Goal: Task Accomplishment & Management: Use online tool/utility

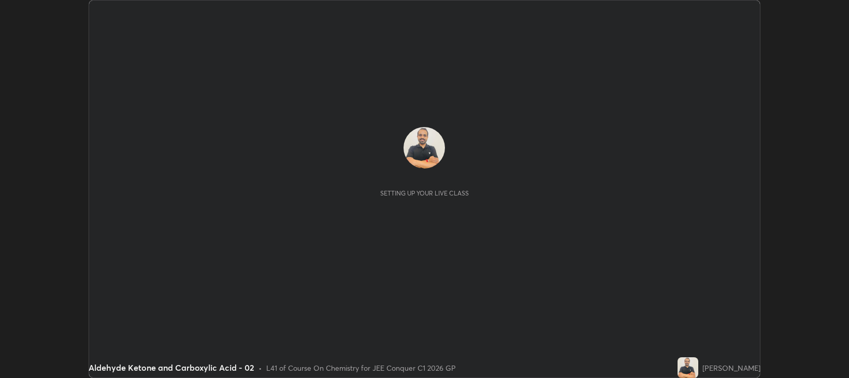
scroll to position [378, 849]
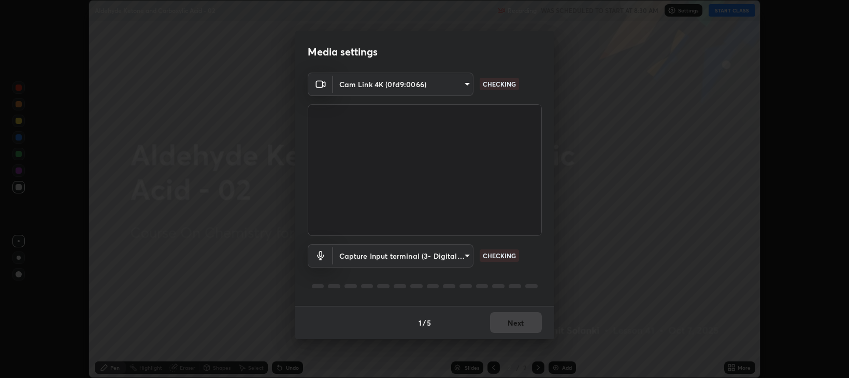
type input "97e3cd23c76f91fb91915eb68de44adfa811e639bdc8ba886a3eb3756a765973"
type input "f4d90524edd0fc6071bd256806857bbffead7ec9200eda952aaaf004f3728003"
click at [513, 322] on button "Next" at bounding box center [516, 322] width 52 height 21
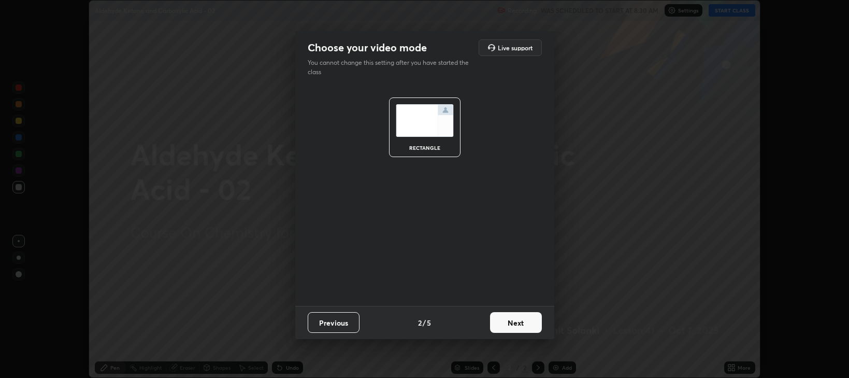
click at [515, 325] on button "Next" at bounding box center [516, 322] width 52 height 21
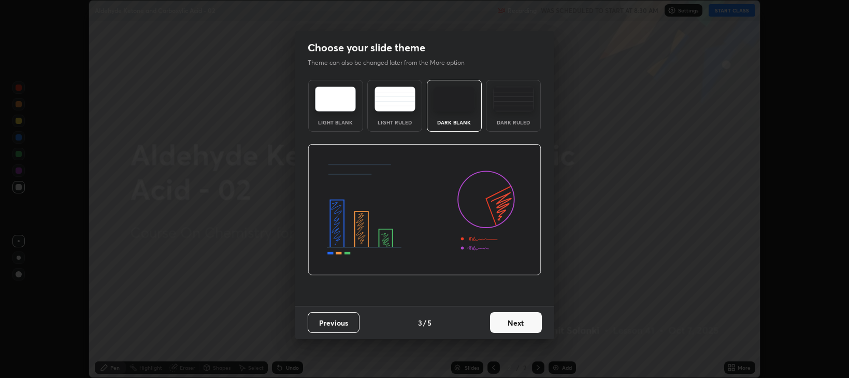
click at [519, 321] on button "Next" at bounding box center [516, 322] width 52 height 21
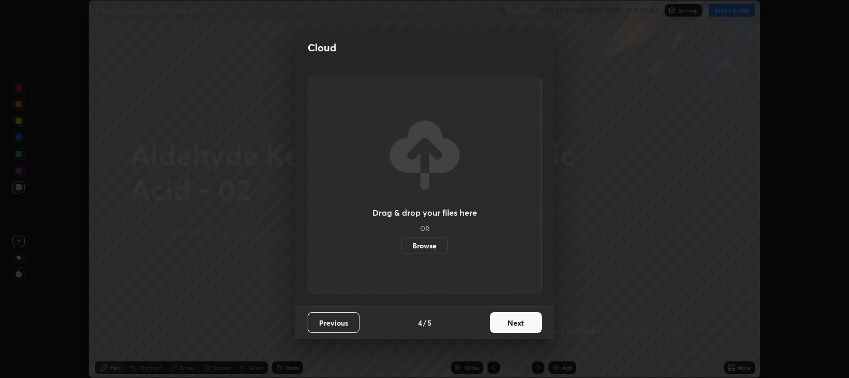
click at [348, 325] on button "Previous" at bounding box center [334, 322] width 52 height 21
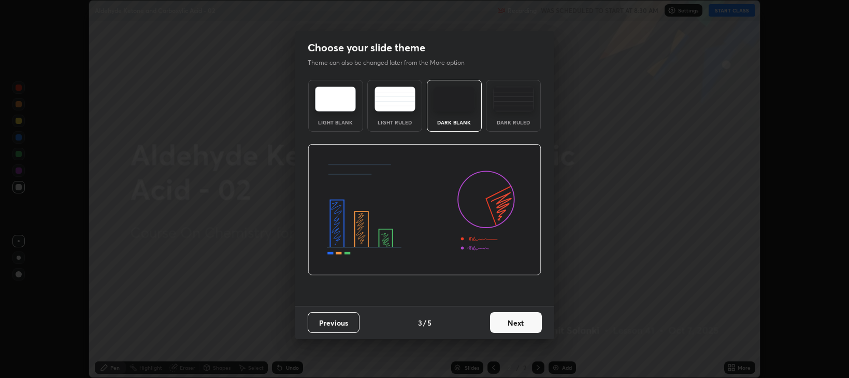
click at [514, 110] on img at bounding box center [513, 99] width 41 height 25
click at [530, 320] on button "Next" at bounding box center [516, 322] width 52 height 21
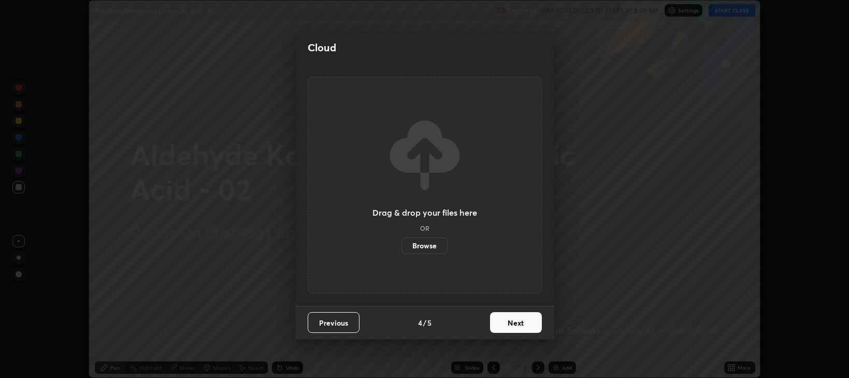
click at [523, 323] on button "Next" at bounding box center [516, 322] width 52 height 21
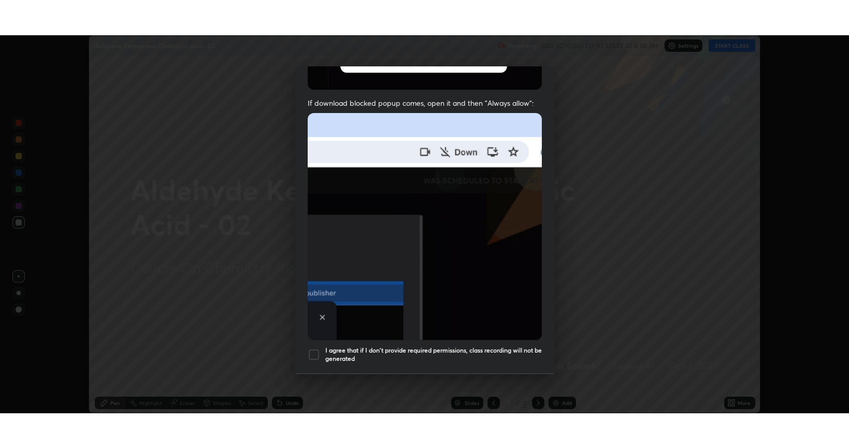
scroll to position [210, 0]
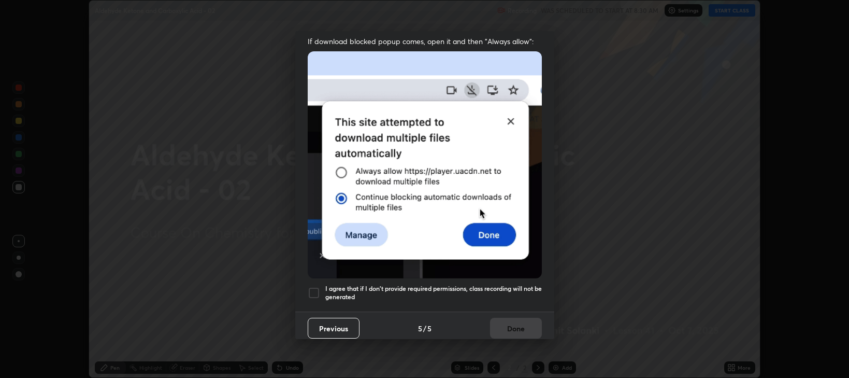
click at [317, 287] on div at bounding box center [314, 293] width 12 height 12
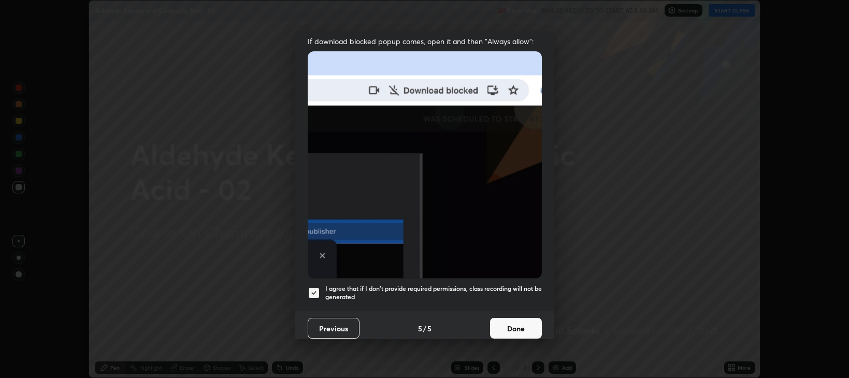
click at [522, 320] on button "Done" at bounding box center [516, 328] width 52 height 21
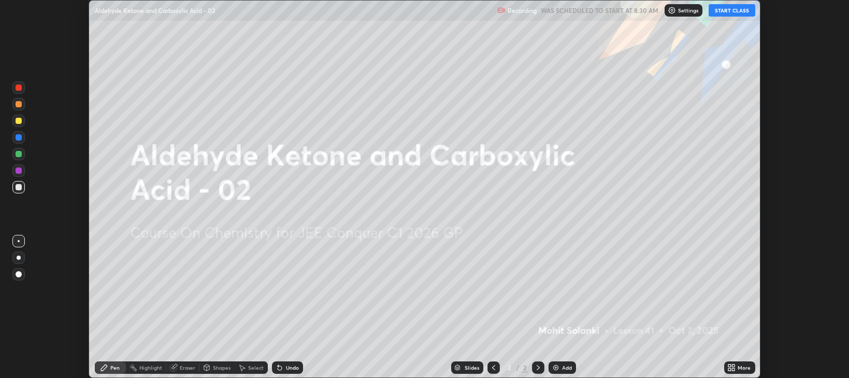
click at [552, 370] on img at bounding box center [556, 367] width 8 height 8
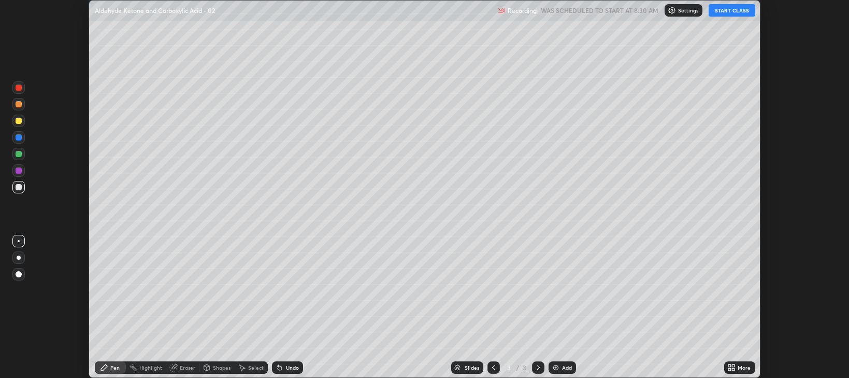
click at [733, 369] on icon at bounding box center [734, 369] width 3 height 3
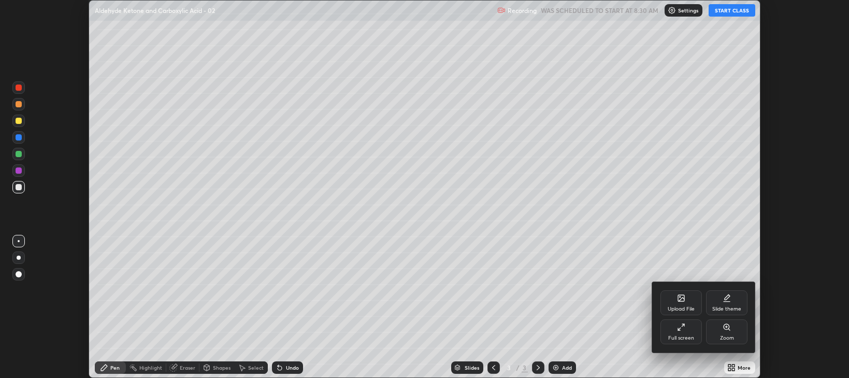
click at [687, 339] on div "Full screen" at bounding box center [681, 337] width 26 height 5
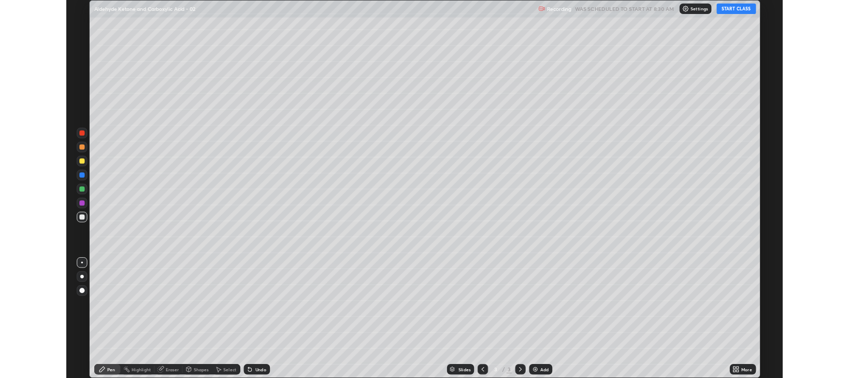
scroll to position [448, 849]
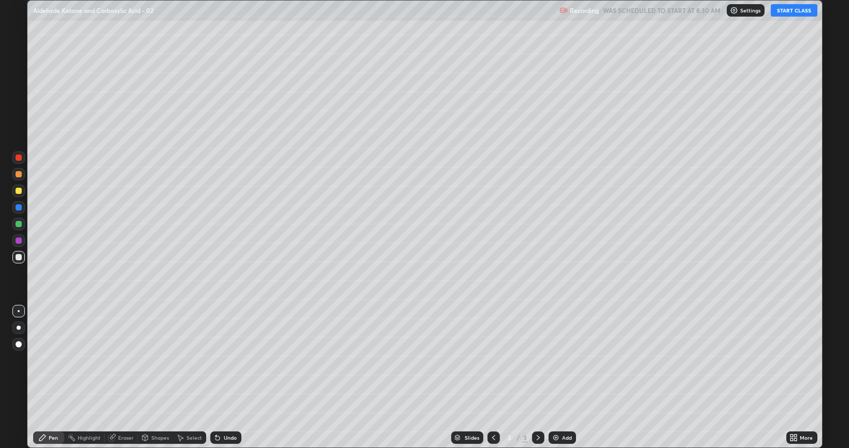
click at [796, 13] on button "START CLASS" at bounding box center [794, 10] width 47 height 12
click at [19, 192] on div at bounding box center [19, 191] width 6 height 6
click at [22, 195] on div at bounding box center [18, 190] width 12 height 12
click at [20, 255] on div at bounding box center [19, 257] width 6 height 6
click at [21, 195] on div at bounding box center [18, 190] width 12 height 12
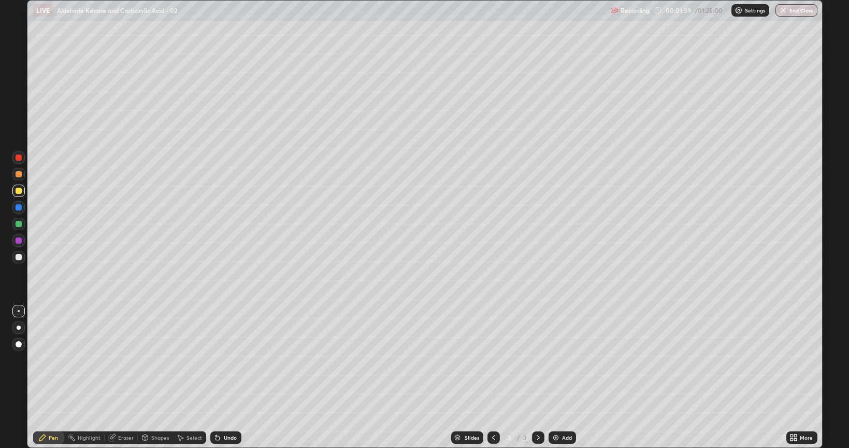
click at [220, 377] on icon at bounding box center [217, 437] width 8 height 8
click at [13, 252] on div at bounding box center [18, 257] width 12 height 12
click at [19, 224] on div at bounding box center [19, 224] width 6 height 6
click at [20, 244] on div at bounding box center [18, 240] width 12 height 12
click at [20, 259] on div at bounding box center [19, 257] width 6 height 6
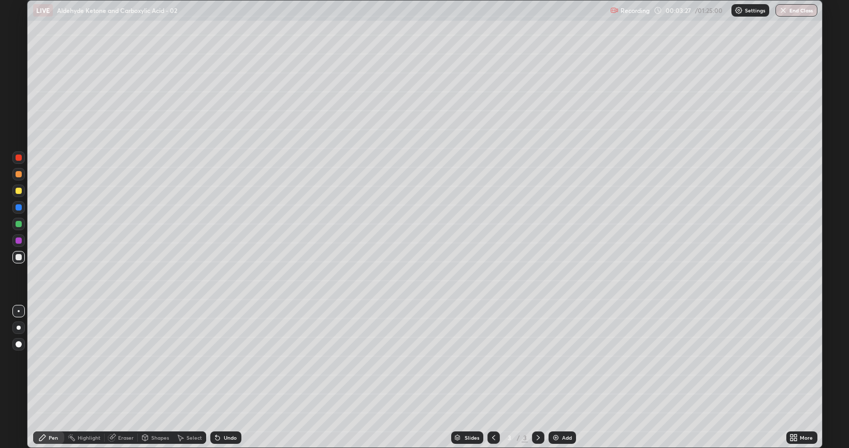
click at [24, 259] on div at bounding box center [18, 257] width 12 height 12
click at [23, 196] on div at bounding box center [18, 190] width 12 height 17
click at [20, 259] on div at bounding box center [19, 257] width 6 height 6
click at [554, 377] on div "Add" at bounding box center [562, 437] width 27 height 12
click at [19, 191] on div at bounding box center [19, 191] width 6 height 6
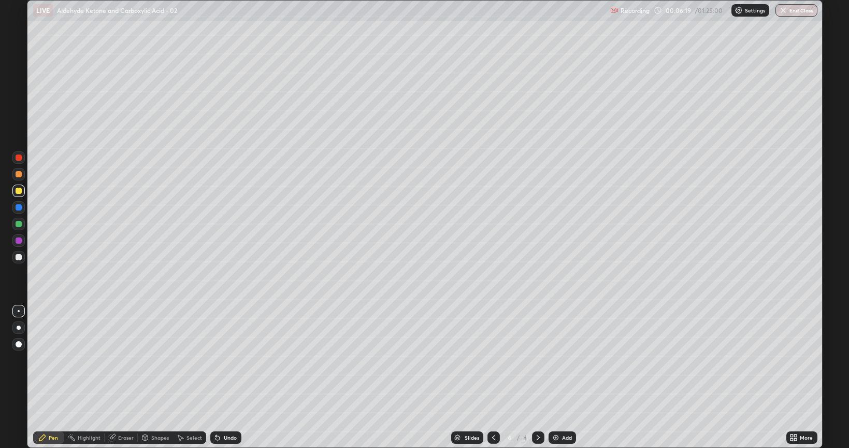
click at [493, 377] on icon at bounding box center [494, 437] width 8 height 8
click at [128, 377] on div "Eraser" at bounding box center [126, 437] width 16 height 5
click at [58, 377] on div "Pen" at bounding box center [48, 437] width 31 height 12
click at [535, 377] on div at bounding box center [538, 437] width 12 height 12
click at [18, 258] on div at bounding box center [19, 257] width 6 height 6
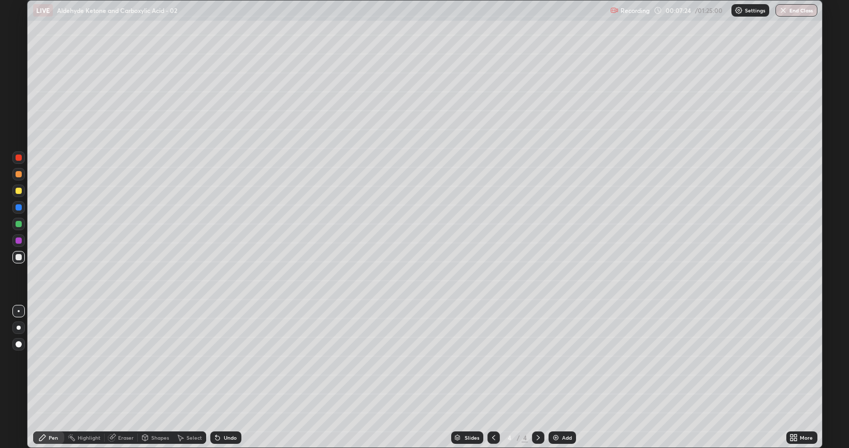
click at [17, 195] on div at bounding box center [18, 190] width 12 height 12
click at [19, 225] on div at bounding box center [19, 224] width 6 height 6
click at [19, 194] on div at bounding box center [18, 190] width 12 height 12
click at [555, 377] on img at bounding box center [556, 437] width 8 height 8
click at [151, 377] on div "Shapes" at bounding box center [160, 437] width 18 height 5
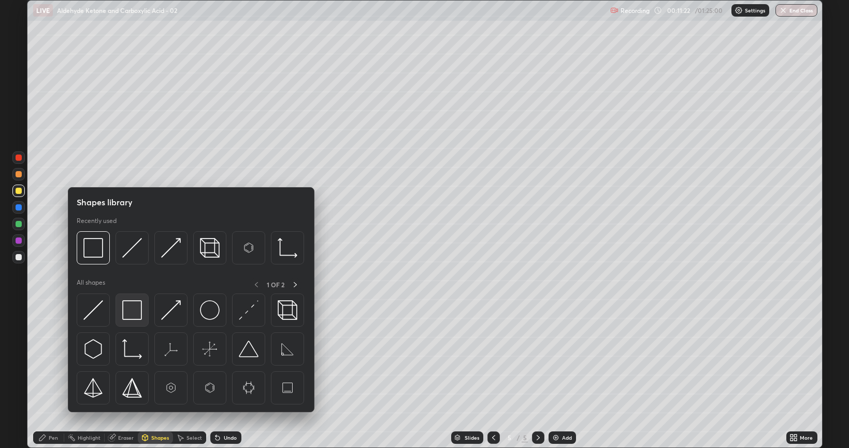
click at [137, 321] on div at bounding box center [132, 309] width 33 height 33
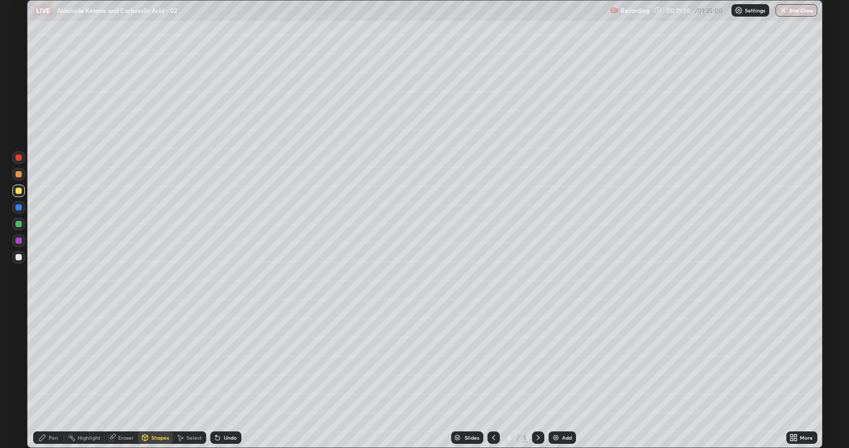
click at [157, 377] on div "Shapes" at bounding box center [160, 437] width 18 height 5
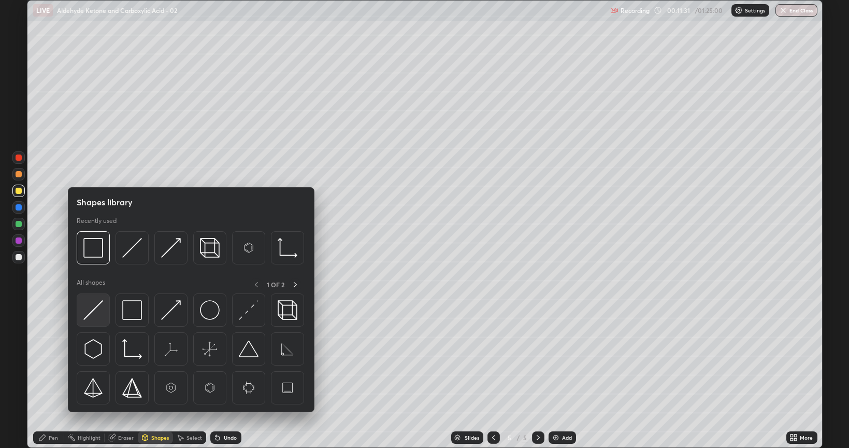
click at [100, 316] on img at bounding box center [93, 310] width 20 height 20
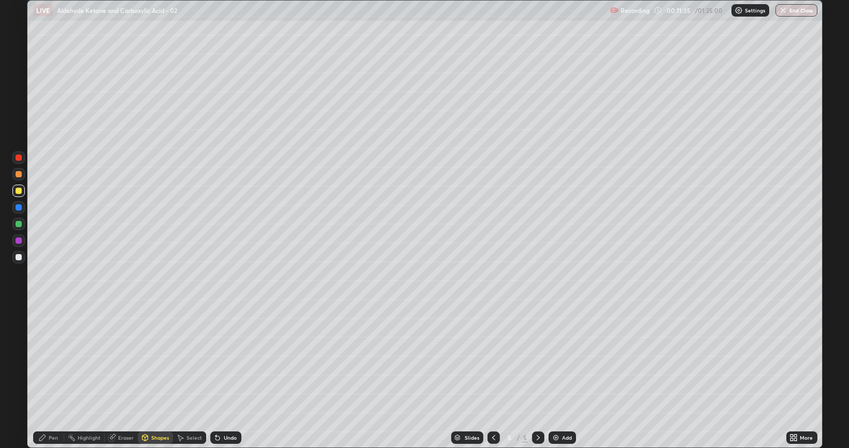
click at [216, 377] on icon at bounding box center [218, 438] width 4 height 4
click at [20, 258] on div at bounding box center [19, 257] width 6 height 6
click at [220, 377] on icon at bounding box center [217, 437] width 8 height 8
click at [55, 377] on div "Pen" at bounding box center [53, 437] width 9 height 5
click at [184, 377] on div "Select" at bounding box center [189, 437] width 33 height 12
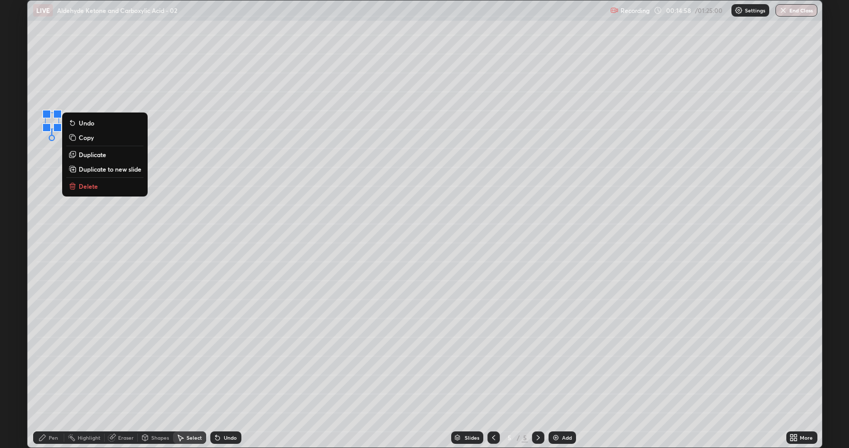
click at [89, 186] on p "Delete" at bounding box center [88, 186] width 19 height 8
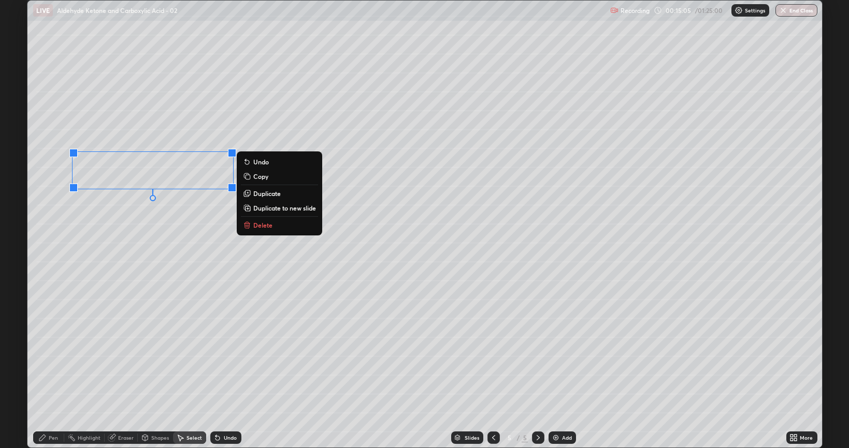
click at [160, 342] on div "0 ° Undo Copy Duplicate Duplicate to new slide Delete" at bounding box center [424, 224] width 795 height 447
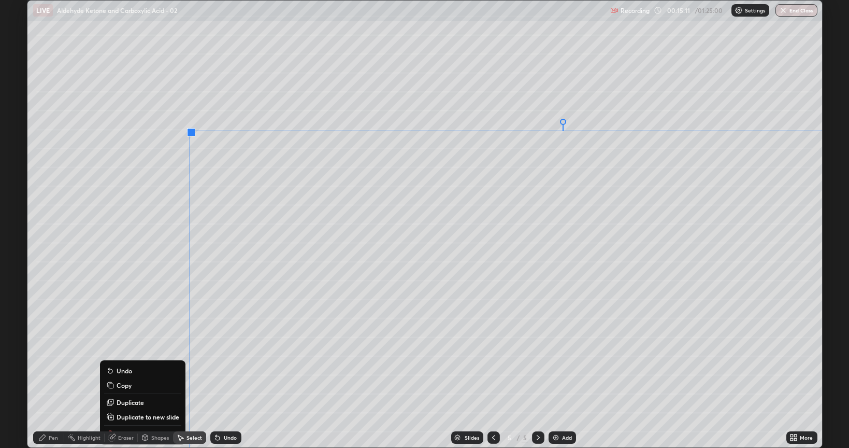
click at [221, 377] on div "Undo" at bounding box center [225, 437] width 31 height 12
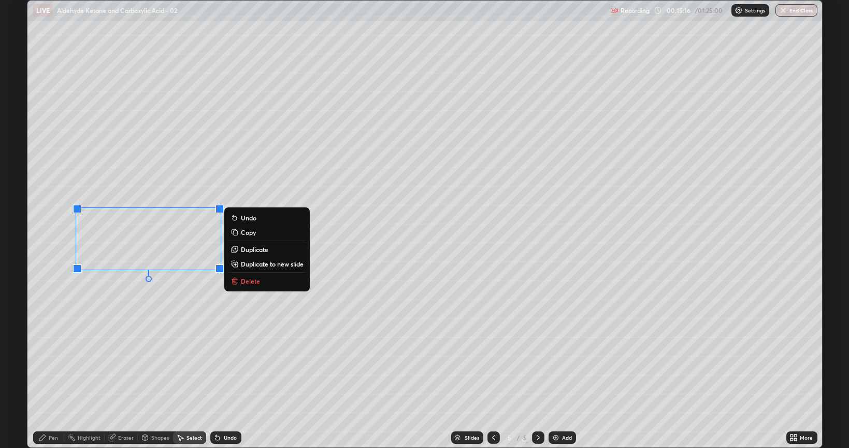
click at [116, 314] on div "0 ° Undo Copy Duplicate Duplicate to new slide Delete" at bounding box center [424, 224] width 795 height 447
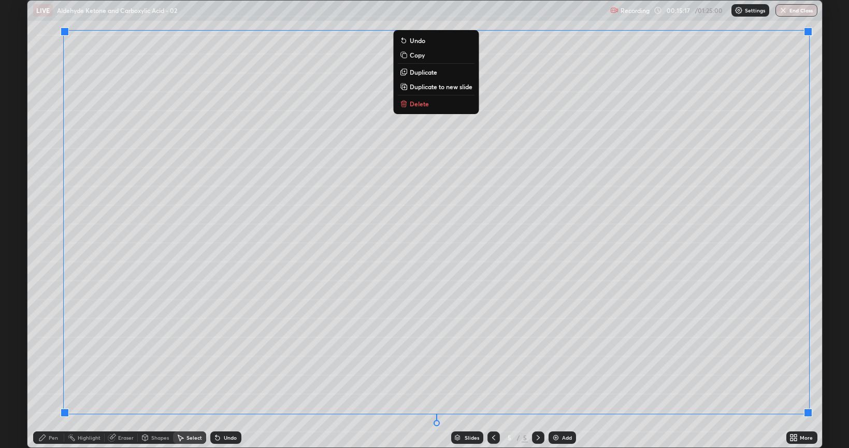
click at [45, 260] on div "0 ° Undo Copy Duplicate Duplicate to new slide Delete" at bounding box center [424, 224] width 795 height 447
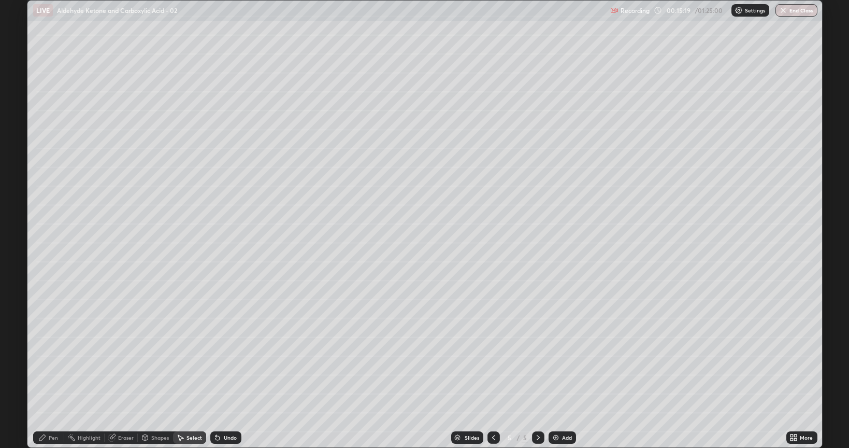
click at [127, 377] on div "Eraser" at bounding box center [126, 437] width 16 height 5
click at [47, 377] on div "Pen" at bounding box center [48, 437] width 31 height 12
click at [19, 193] on div at bounding box center [19, 191] width 6 height 6
click at [16, 257] on div at bounding box center [19, 257] width 6 height 6
click at [18, 193] on div at bounding box center [19, 191] width 6 height 6
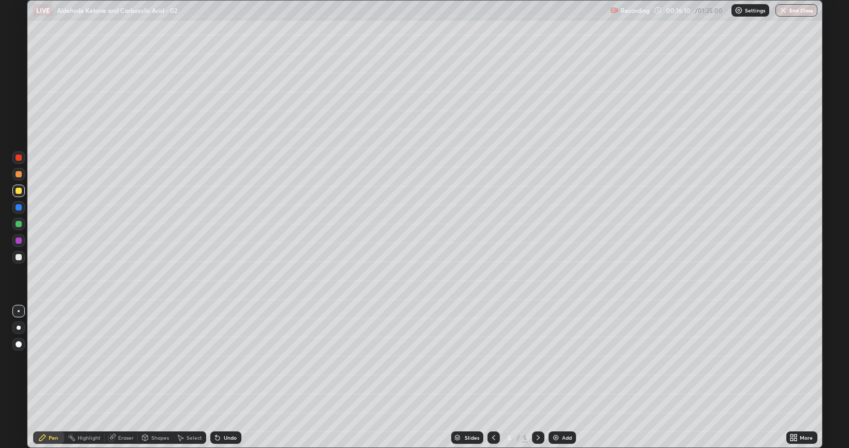
click at [17, 260] on div at bounding box center [19, 257] width 6 height 6
click at [17, 258] on div at bounding box center [19, 257] width 6 height 6
click at [19, 191] on div at bounding box center [19, 191] width 6 height 6
click at [18, 259] on div at bounding box center [19, 257] width 6 height 6
click at [120, 377] on div "Eraser" at bounding box center [126, 437] width 16 height 5
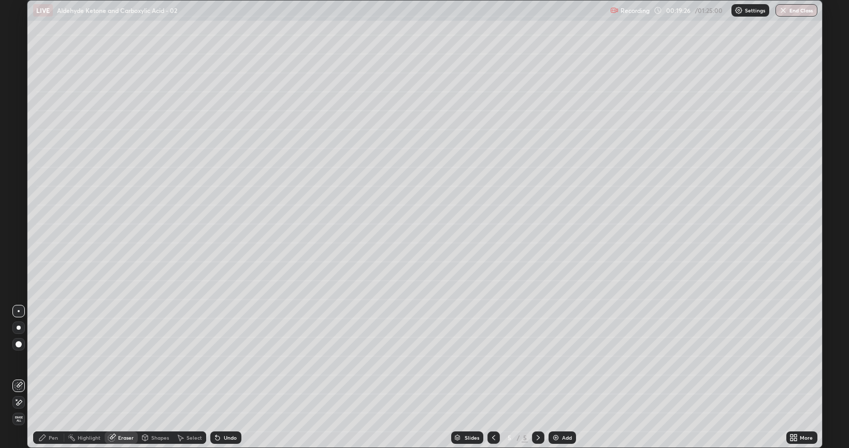
click at [49, 377] on div "Pen" at bounding box center [48, 437] width 31 height 12
click at [19, 191] on div at bounding box center [19, 191] width 6 height 6
click at [537, 377] on icon at bounding box center [538, 437] width 8 height 8
click at [554, 377] on img at bounding box center [556, 437] width 8 height 8
click at [23, 258] on div at bounding box center [18, 257] width 12 height 12
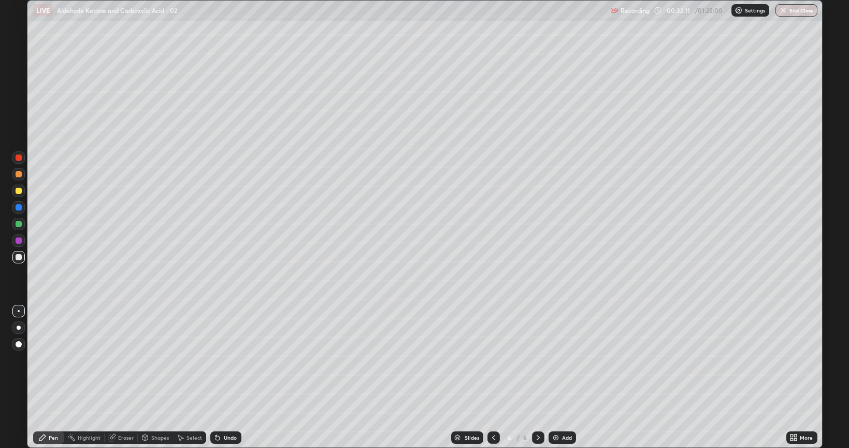
click at [19, 327] on div at bounding box center [19, 327] width 4 height 4
click at [18, 225] on div at bounding box center [19, 224] width 6 height 6
click at [21, 257] on div at bounding box center [19, 257] width 6 height 6
click at [232, 377] on div "Undo" at bounding box center [230, 437] width 13 height 5
click at [221, 377] on div "Undo" at bounding box center [225, 437] width 31 height 12
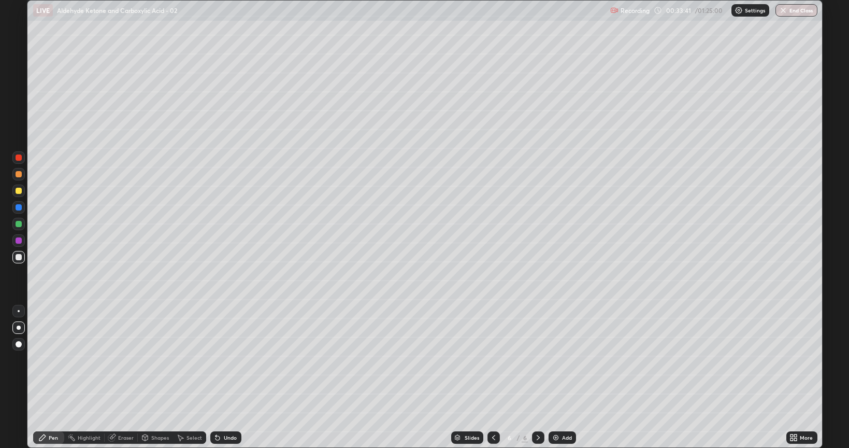
click at [22, 228] on div at bounding box center [18, 224] width 12 height 12
click at [19, 258] on div at bounding box center [19, 257] width 6 height 6
click at [537, 377] on icon at bounding box center [538, 437] width 3 height 5
click at [554, 377] on img at bounding box center [556, 437] width 8 height 8
click at [18, 196] on div at bounding box center [18, 190] width 12 height 12
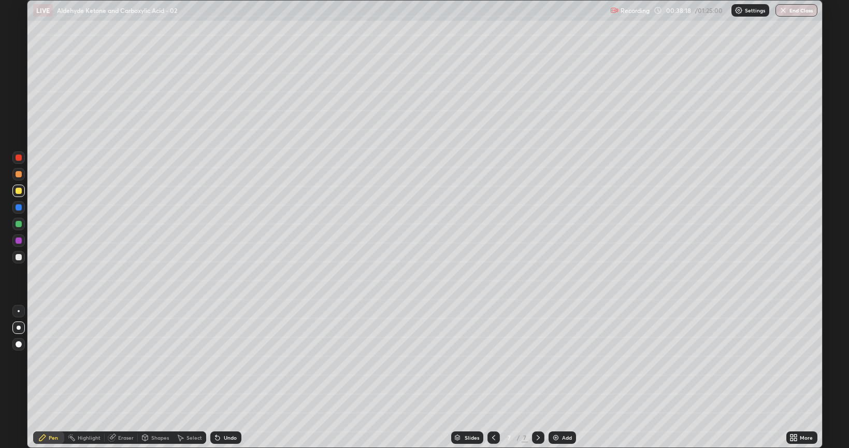
click at [23, 257] on div at bounding box center [18, 257] width 12 height 12
click at [20, 195] on div at bounding box center [18, 190] width 12 height 12
click at [20, 257] on div at bounding box center [19, 257] width 6 height 6
click at [20, 226] on div at bounding box center [19, 224] width 6 height 6
click at [21, 258] on div at bounding box center [19, 257] width 6 height 6
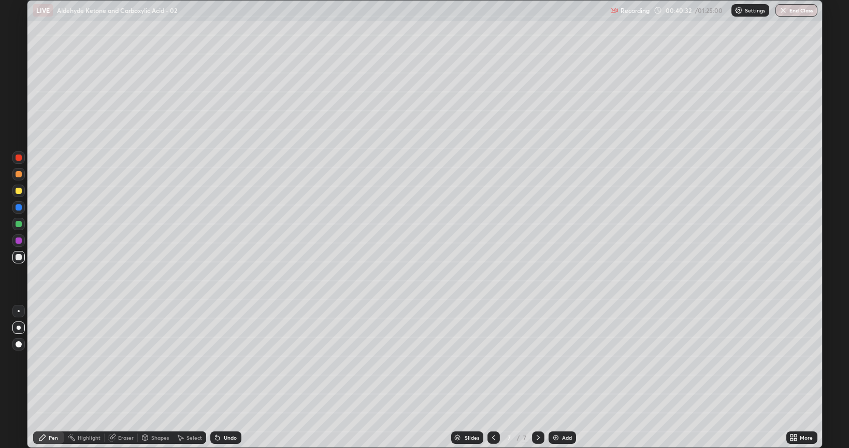
click at [22, 226] on div at bounding box center [18, 224] width 12 height 12
click at [18, 257] on div at bounding box center [19, 257] width 6 height 6
click at [16, 193] on div at bounding box center [19, 191] width 6 height 6
click at [20, 226] on div at bounding box center [19, 224] width 6 height 6
click at [18, 242] on div at bounding box center [19, 240] width 6 height 6
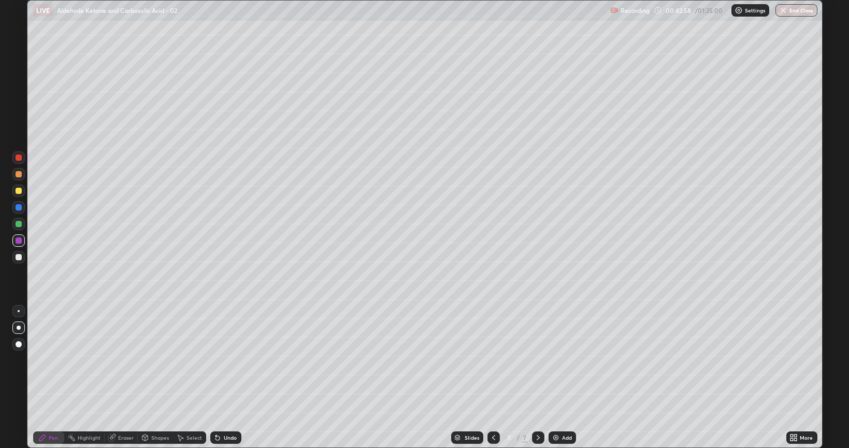
click at [21, 259] on div at bounding box center [19, 257] width 6 height 6
click at [18, 242] on div at bounding box center [19, 240] width 6 height 6
click at [19, 311] on div at bounding box center [19, 311] width 2 height 2
click at [19, 208] on div at bounding box center [19, 207] width 6 height 6
click at [19, 191] on div at bounding box center [19, 191] width 6 height 6
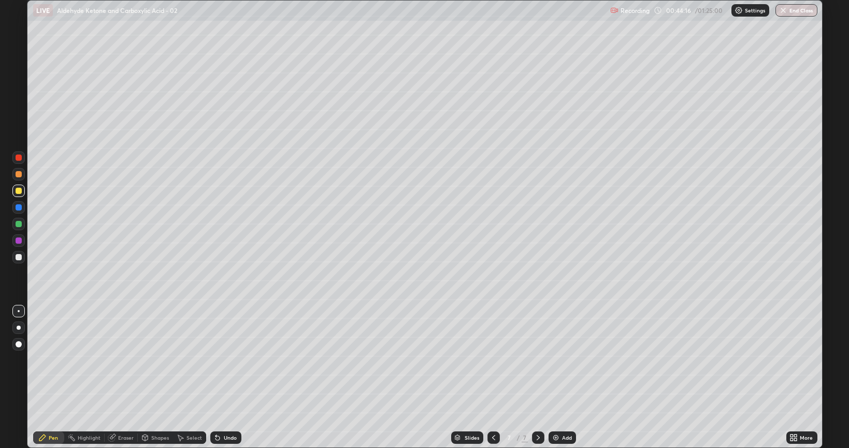
click at [23, 261] on div at bounding box center [18, 257] width 12 height 12
click at [18, 242] on div at bounding box center [19, 240] width 6 height 6
click at [19, 211] on div at bounding box center [18, 207] width 12 height 12
click at [493, 377] on icon at bounding box center [494, 437] width 8 height 8
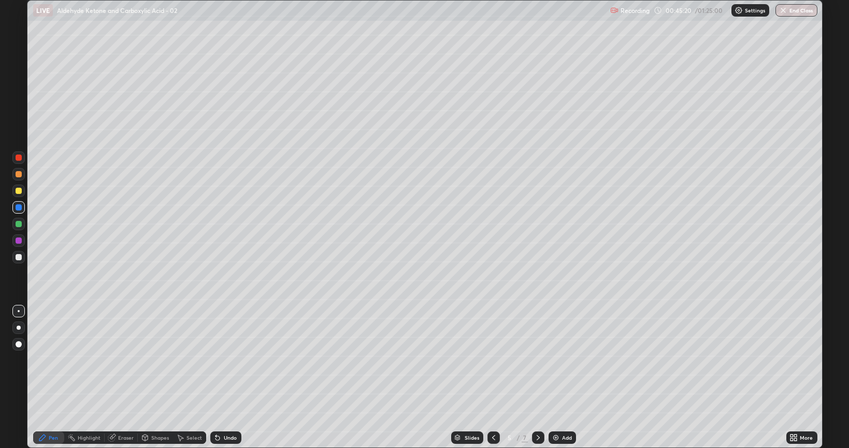
click at [492, 377] on icon at bounding box center [493, 437] width 3 height 5
click at [536, 377] on div at bounding box center [538, 437] width 12 height 12
click at [536, 377] on icon at bounding box center [538, 437] width 8 height 8
click at [537, 377] on icon at bounding box center [538, 437] width 3 height 5
click at [19, 226] on div at bounding box center [19, 224] width 6 height 6
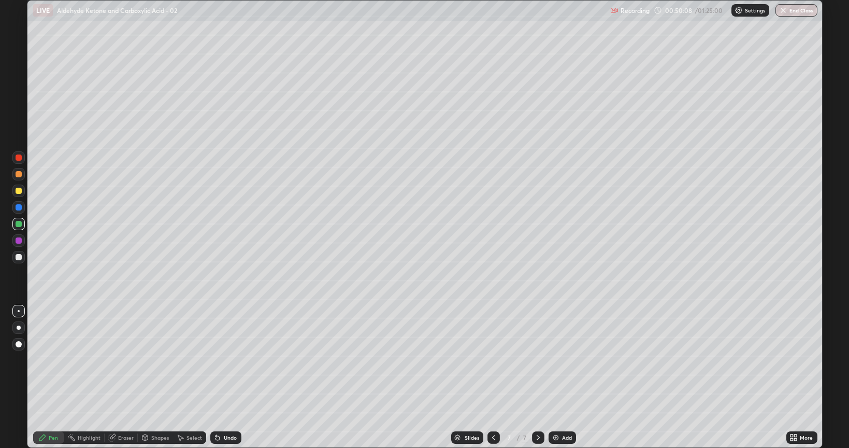
click at [120, 377] on div "Eraser" at bounding box center [126, 437] width 16 height 5
click at [54, 377] on div "Pen" at bounding box center [53, 437] width 9 height 5
click at [20, 245] on div at bounding box center [18, 240] width 12 height 12
click at [127, 377] on div "Eraser" at bounding box center [121, 437] width 33 height 12
click at [52, 377] on div "Pen" at bounding box center [48, 437] width 31 height 12
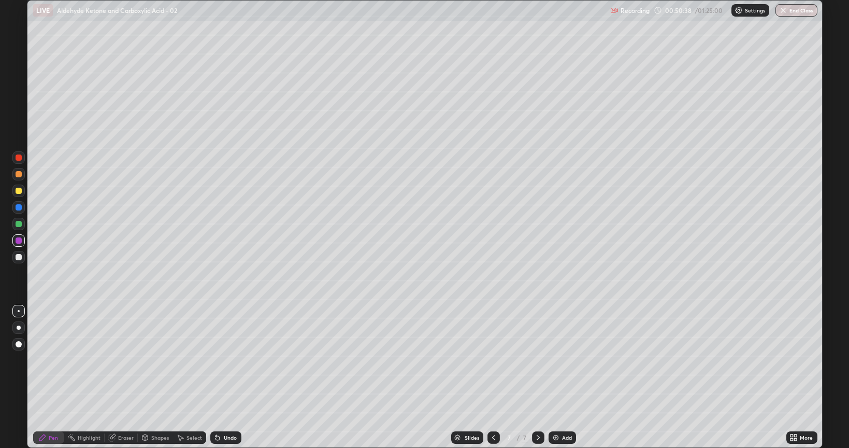
click at [21, 259] on div at bounding box center [19, 257] width 6 height 6
click at [552, 377] on img at bounding box center [556, 437] width 8 height 8
click at [19, 191] on div at bounding box center [19, 191] width 6 height 6
click at [18, 226] on div at bounding box center [19, 224] width 6 height 6
click at [493, 377] on icon at bounding box center [494, 437] width 8 height 8
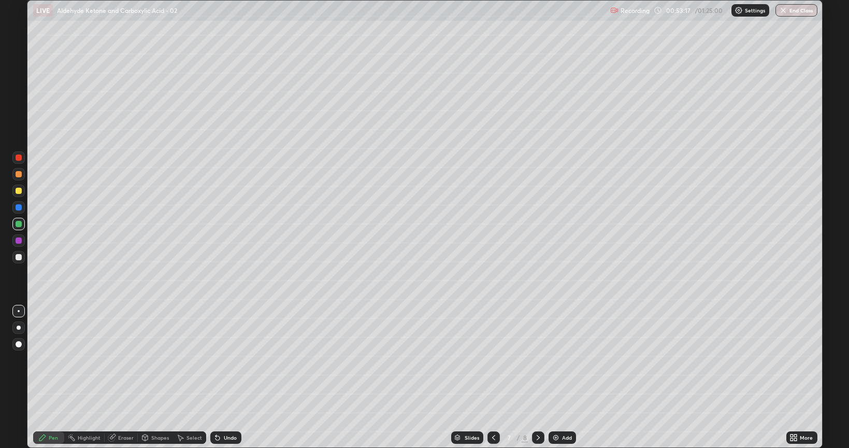
click at [537, 377] on div at bounding box center [538, 437] width 12 height 21
click at [17, 253] on div at bounding box center [18, 257] width 12 height 12
click at [21, 259] on div at bounding box center [19, 257] width 6 height 6
click at [16, 260] on div at bounding box center [18, 257] width 12 height 12
click at [18, 255] on div at bounding box center [19, 257] width 6 height 6
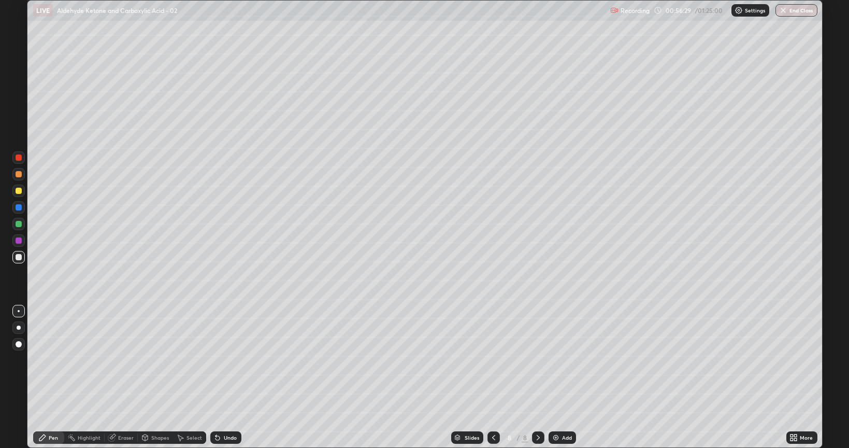
click at [19, 194] on div at bounding box center [18, 190] width 12 height 12
click at [16, 258] on div at bounding box center [19, 257] width 6 height 6
click at [493, 377] on icon at bounding box center [494, 437] width 8 height 8
click at [19, 195] on div at bounding box center [18, 190] width 12 height 12
click at [537, 377] on icon at bounding box center [538, 437] width 8 height 8
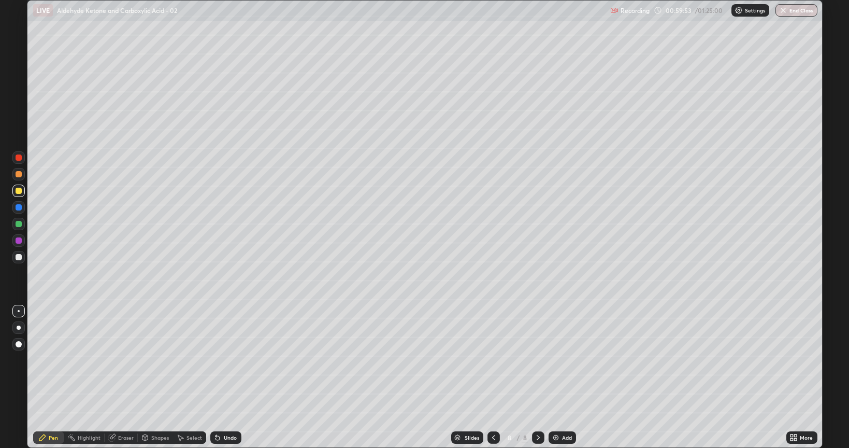
click at [20, 260] on div at bounding box center [18, 257] width 12 height 12
click at [151, 377] on div "Shapes" at bounding box center [160, 437] width 18 height 5
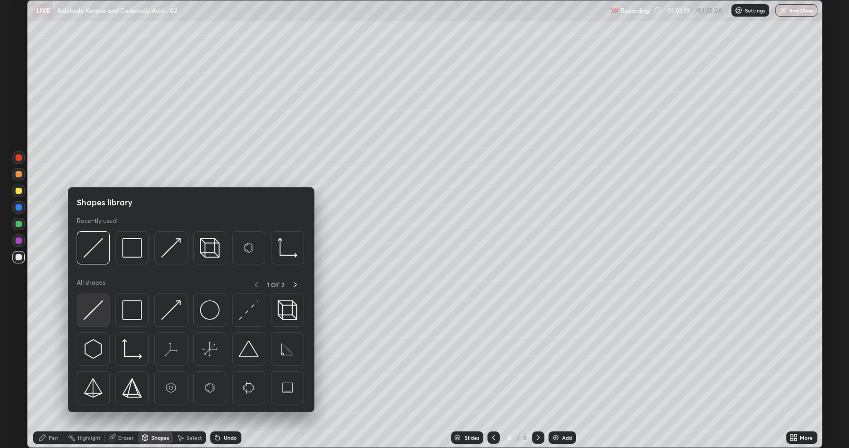
click at [97, 319] on img at bounding box center [93, 310] width 20 height 20
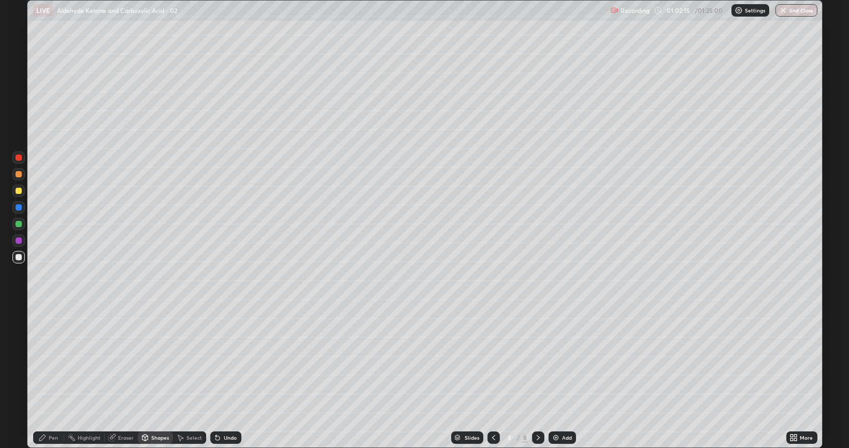
click at [555, 377] on img at bounding box center [556, 437] width 8 height 8
click at [19, 191] on div at bounding box center [19, 191] width 6 height 6
click at [225, 377] on div "Undo" at bounding box center [225, 437] width 31 height 12
click at [55, 377] on div "Pen" at bounding box center [48, 437] width 31 height 12
click at [22, 258] on div at bounding box center [18, 257] width 12 height 12
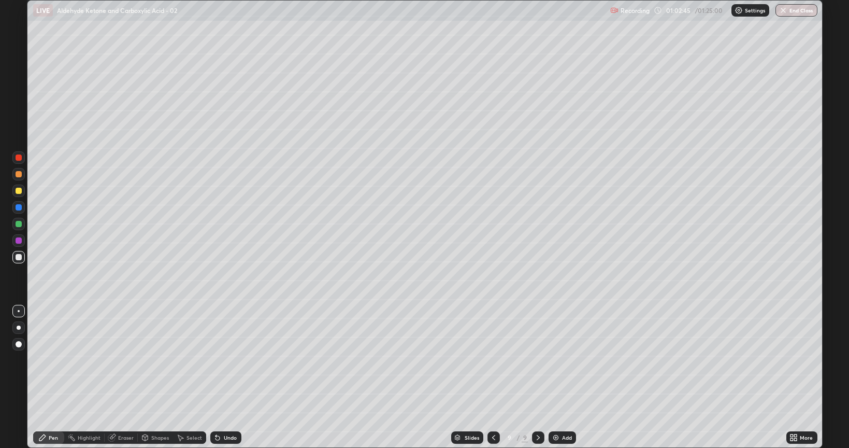
click at [19, 191] on div at bounding box center [19, 191] width 6 height 6
click at [20, 259] on div at bounding box center [19, 257] width 6 height 6
click at [19, 195] on div at bounding box center [18, 190] width 12 height 12
click at [19, 258] on div at bounding box center [19, 257] width 6 height 6
click at [556, 377] on img at bounding box center [556, 437] width 8 height 8
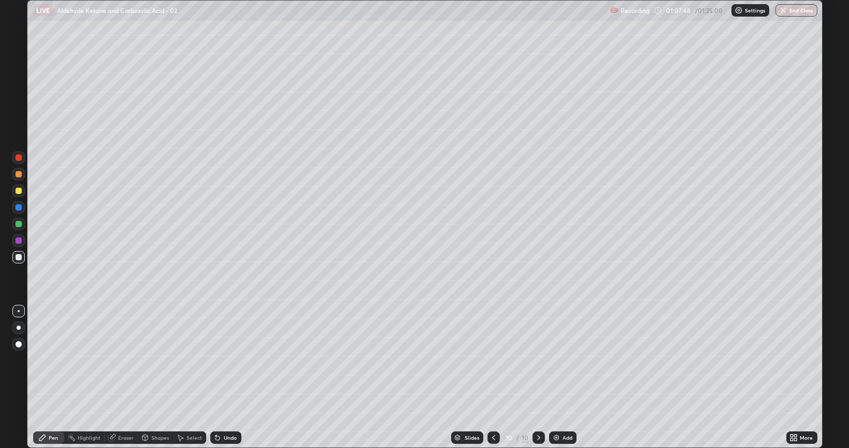
click at [21, 195] on div at bounding box center [18, 190] width 12 height 12
click at [221, 377] on div "Undo" at bounding box center [225, 437] width 31 height 12
click at [18, 256] on div at bounding box center [19, 257] width 6 height 6
click at [18, 195] on div at bounding box center [18, 190] width 12 height 12
click at [17, 224] on div at bounding box center [19, 224] width 6 height 6
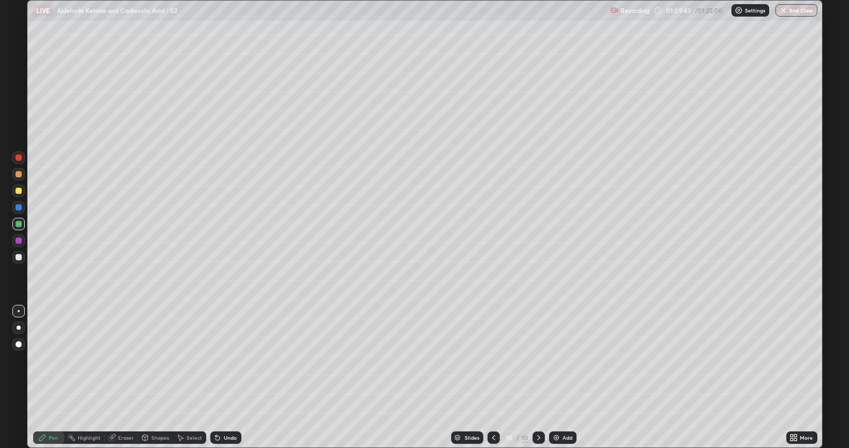
click at [19, 257] on div at bounding box center [19, 257] width 6 height 6
click at [20, 196] on div at bounding box center [18, 190] width 12 height 12
click at [24, 258] on div at bounding box center [18, 257] width 12 height 12
click at [159, 377] on div "Shapes" at bounding box center [155, 437] width 35 height 12
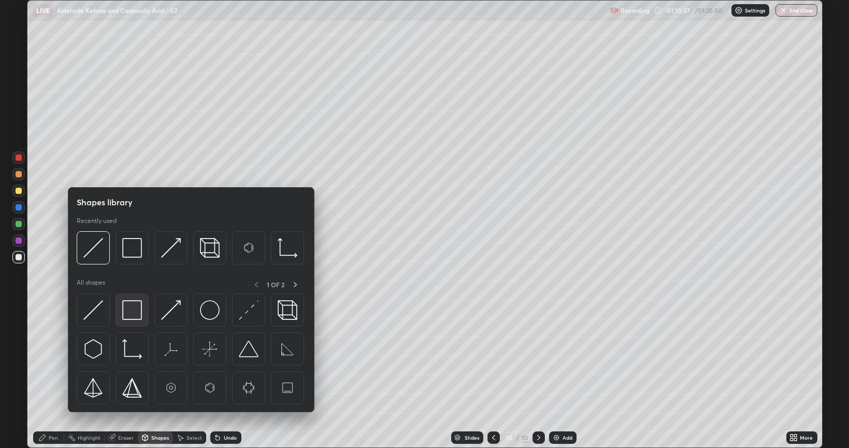
click at [131, 316] on img at bounding box center [132, 310] width 20 height 20
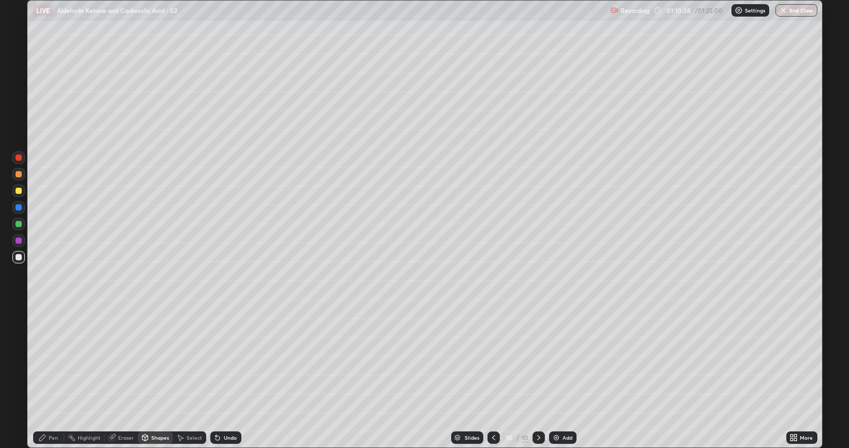
click at [19, 192] on div at bounding box center [19, 191] width 6 height 6
click at [50, 377] on div "Pen" at bounding box center [48, 437] width 31 height 12
click at [20, 258] on div at bounding box center [19, 257] width 6 height 6
click at [553, 377] on img at bounding box center [556, 437] width 8 height 8
click at [19, 191] on div at bounding box center [19, 191] width 6 height 6
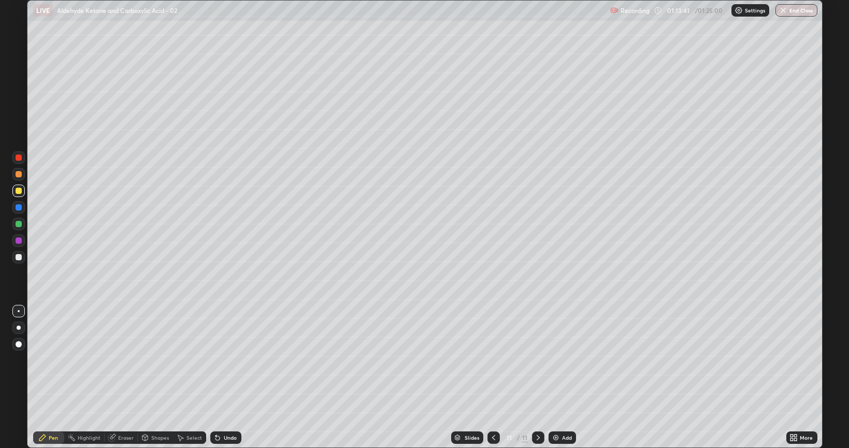
click at [17, 225] on div at bounding box center [19, 224] width 6 height 6
click at [18, 244] on div at bounding box center [18, 240] width 12 height 12
click at [18, 258] on div at bounding box center [19, 257] width 6 height 6
click at [19, 192] on div at bounding box center [19, 191] width 6 height 6
click at [17, 226] on div at bounding box center [19, 224] width 6 height 6
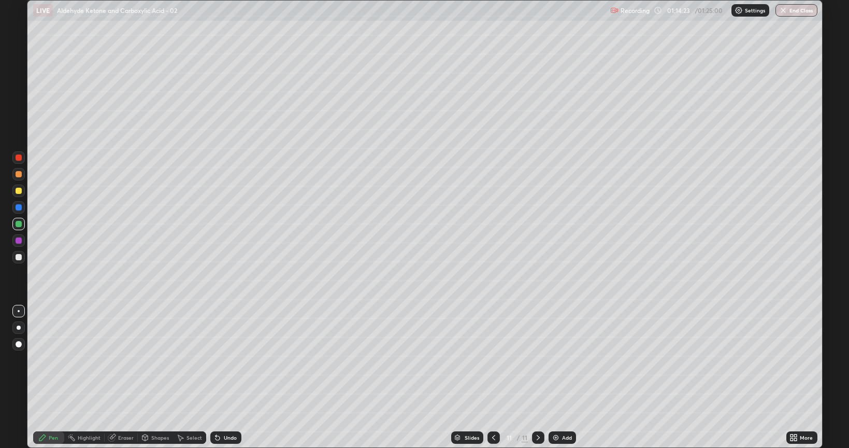
click at [224, 377] on div "Undo" at bounding box center [230, 437] width 13 height 5
click at [18, 258] on div at bounding box center [19, 257] width 6 height 6
click at [13, 192] on div at bounding box center [18, 190] width 12 height 12
click at [18, 242] on div at bounding box center [19, 240] width 6 height 6
click at [19, 227] on div at bounding box center [18, 224] width 12 height 12
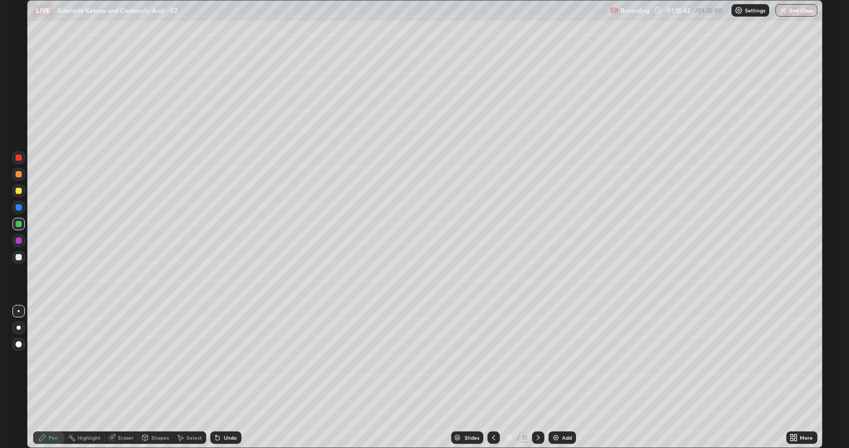
click at [17, 260] on div at bounding box center [18, 257] width 12 height 12
click at [21, 243] on div at bounding box center [18, 240] width 12 height 12
click at [22, 261] on div at bounding box center [18, 257] width 12 height 12
click at [19, 227] on div at bounding box center [18, 224] width 12 height 12
click at [19, 256] on div at bounding box center [19, 257] width 6 height 6
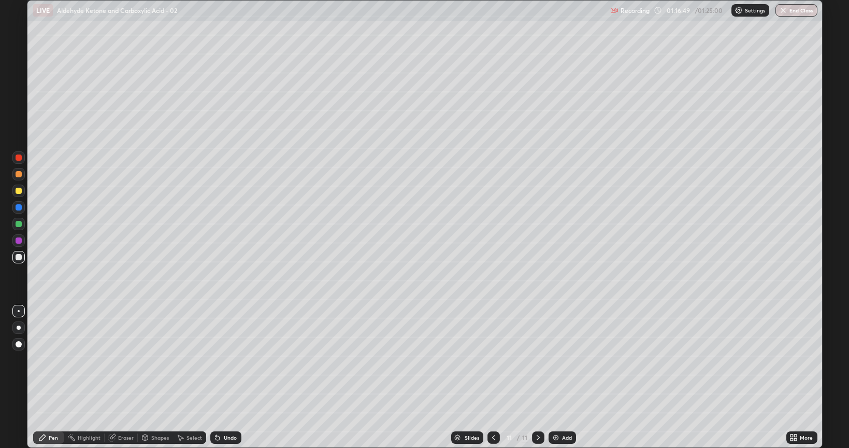
click at [19, 191] on div at bounding box center [19, 191] width 6 height 6
click at [672, 9] on div "01:20:07" at bounding box center [679, 10] width 29 height 6
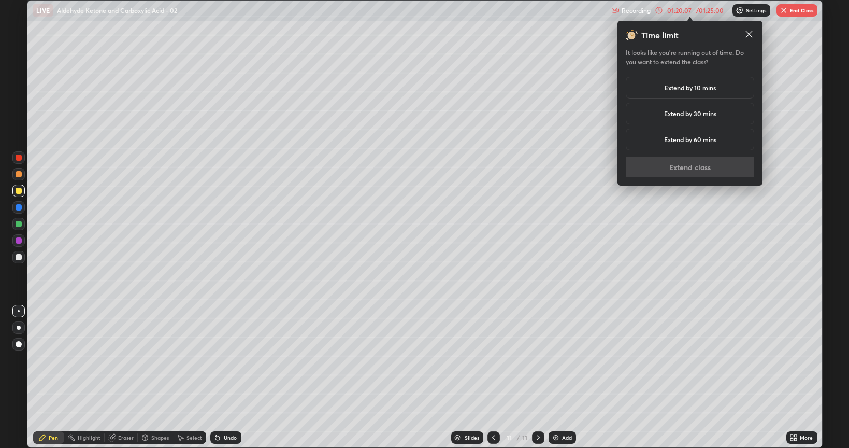
click at [696, 89] on h5 "Extend by 10 mins" at bounding box center [690, 87] width 51 height 9
click at [697, 166] on button "Extend class" at bounding box center [690, 166] width 128 height 21
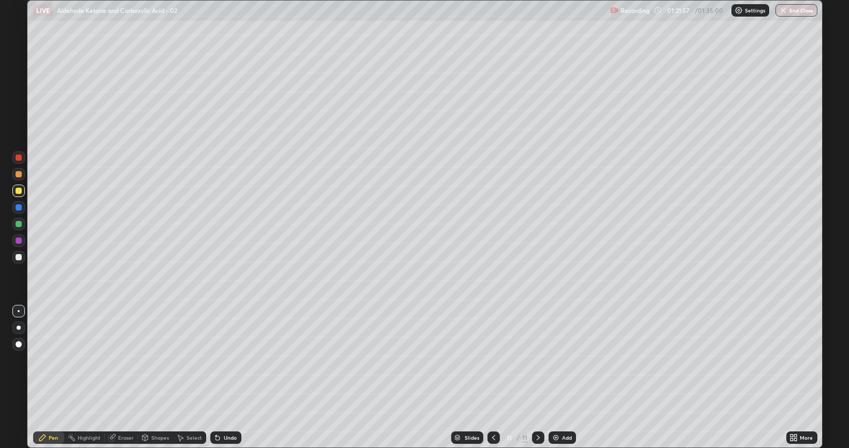
click at [556, 377] on img at bounding box center [556, 437] width 8 height 8
click at [21, 258] on div at bounding box center [19, 257] width 6 height 6
click at [20, 194] on div at bounding box center [18, 190] width 12 height 12
click at [20, 241] on div at bounding box center [19, 240] width 6 height 6
click at [0, 377] on div "Setting up your live class" at bounding box center [424, 224] width 849 height 448
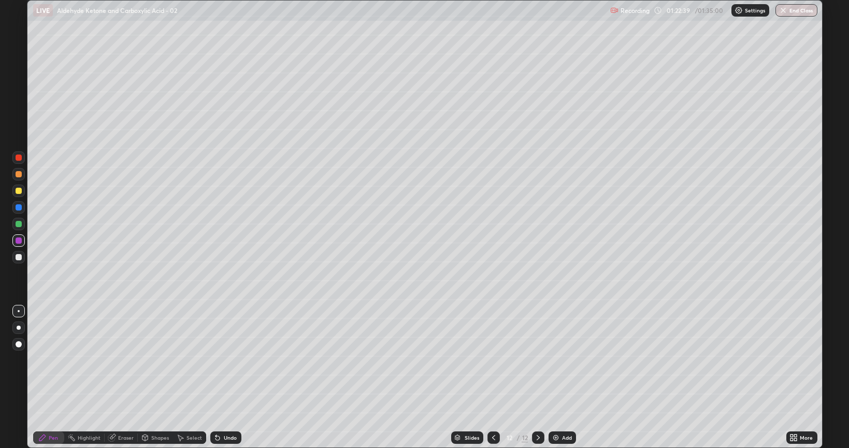
click at [20, 195] on div at bounding box center [18, 190] width 12 height 12
click at [790, 6] on button "End Class" at bounding box center [797, 10] width 42 height 12
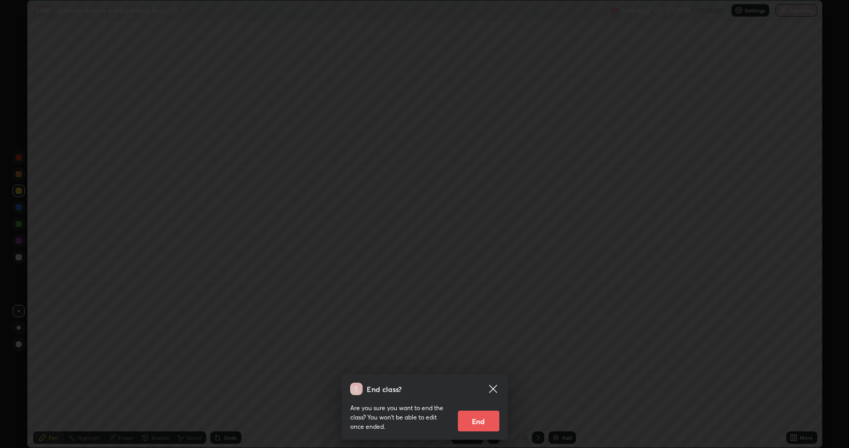
click at [476, 377] on button "End" at bounding box center [478, 420] width 41 height 21
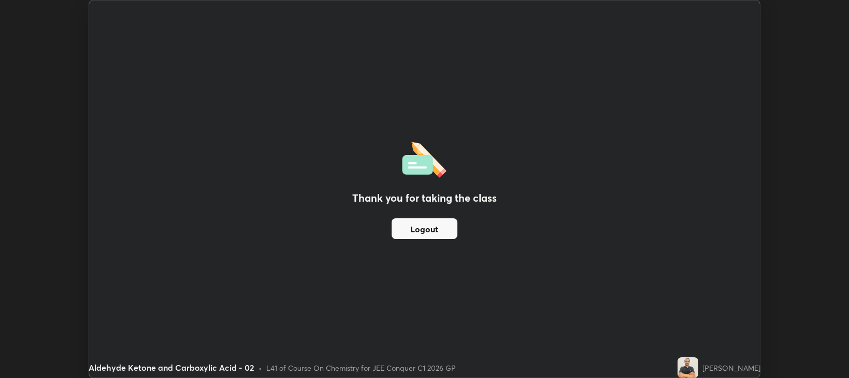
scroll to position [51434, 50963]
